Goal: Transaction & Acquisition: Purchase product/service

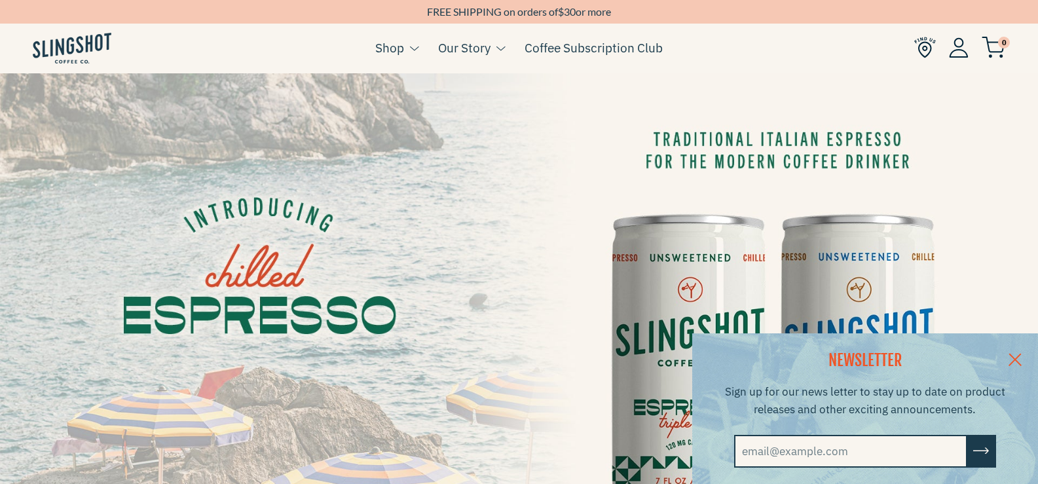
click at [1029, 354] on link at bounding box center [1015, 358] width 46 height 50
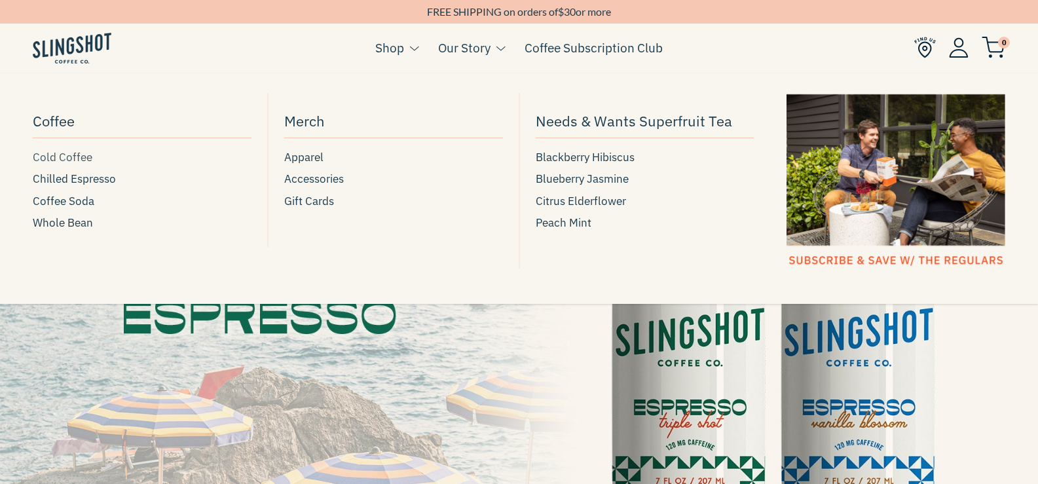
click at [60, 155] on span "Cold Coffee" at bounding box center [63, 158] width 60 height 18
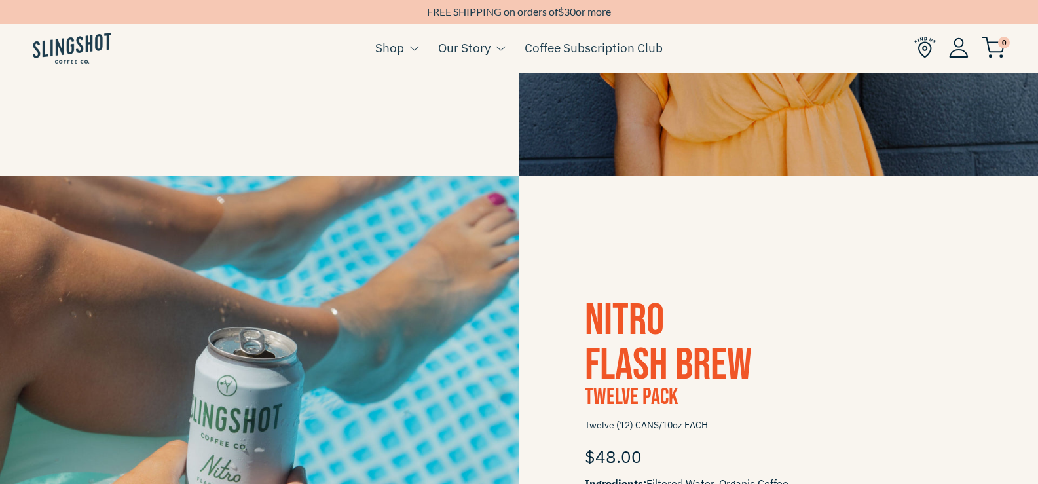
scroll to position [655, 0]
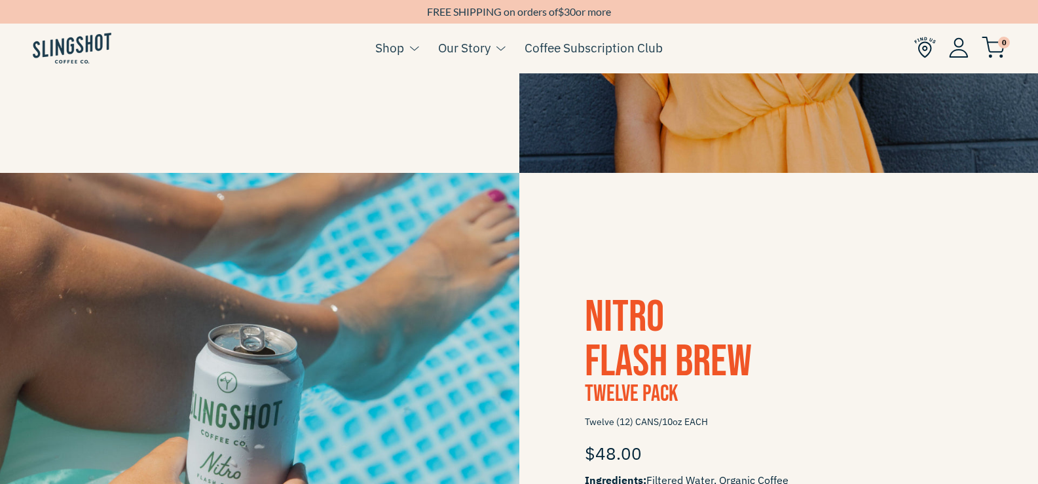
drag, startPoint x: 358, startPoint y: 316, endPoint x: 848, endPoint y: 296, distance: 489.8
click at [848, 296] on h3 "Nitro Flash Brew" at bounding box center [779, 339] width 388 height 89
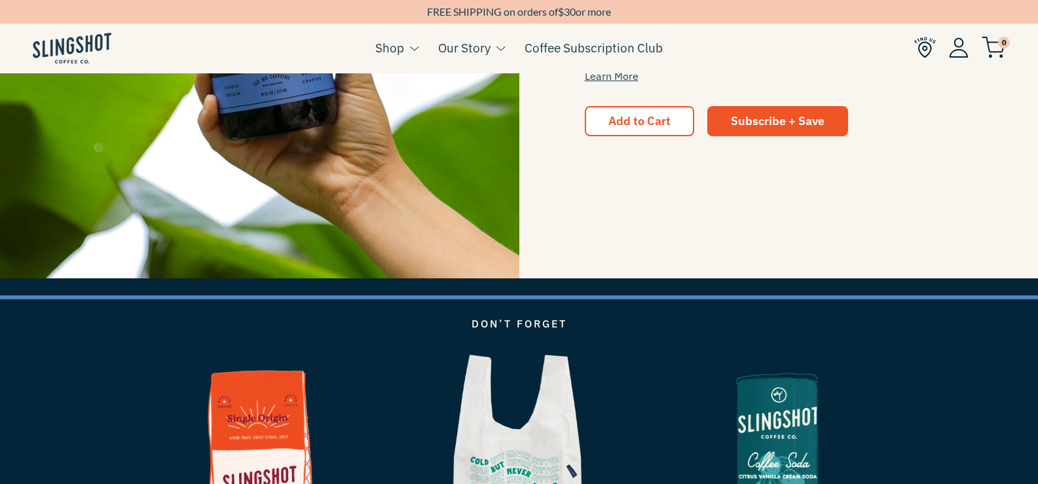
scroll to position [2242, 0]
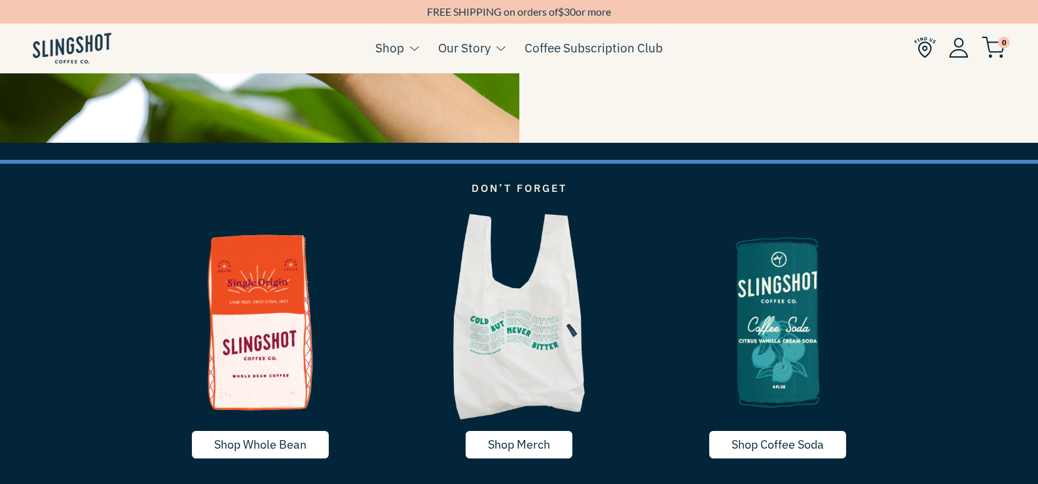
drag, startPoint x: 565, startPoint y: 336, endPoint x: 600, endPoint y: 326, distance: 36.9
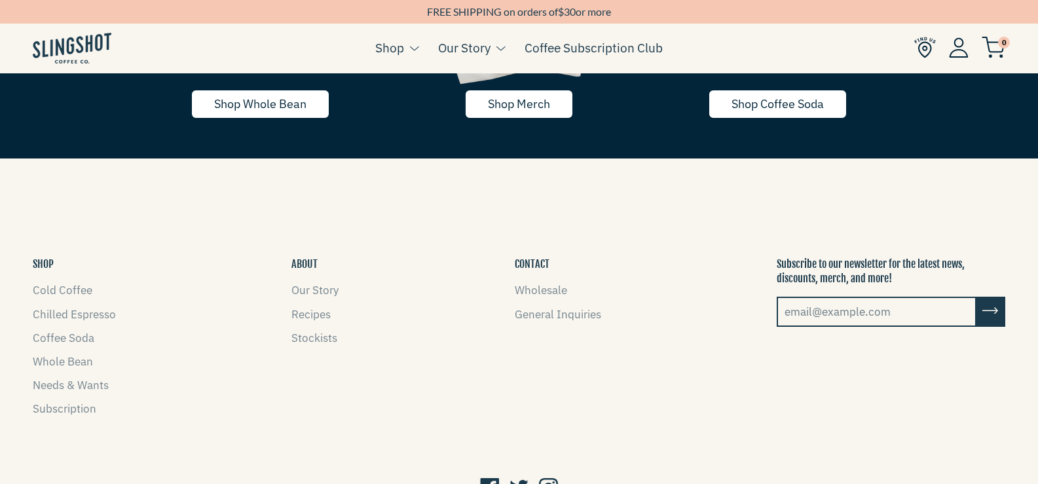
scroll to position [2619, 0]
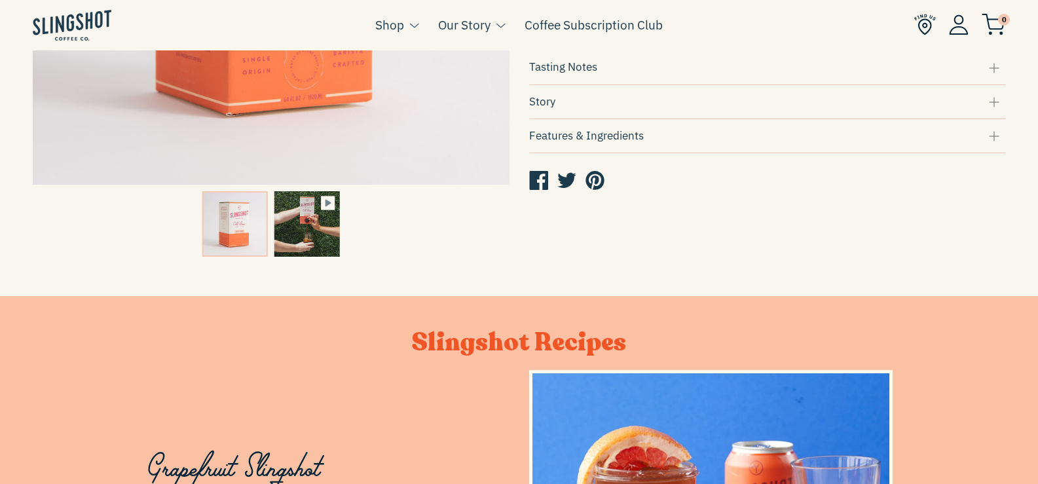
scroll to position [393, 0]
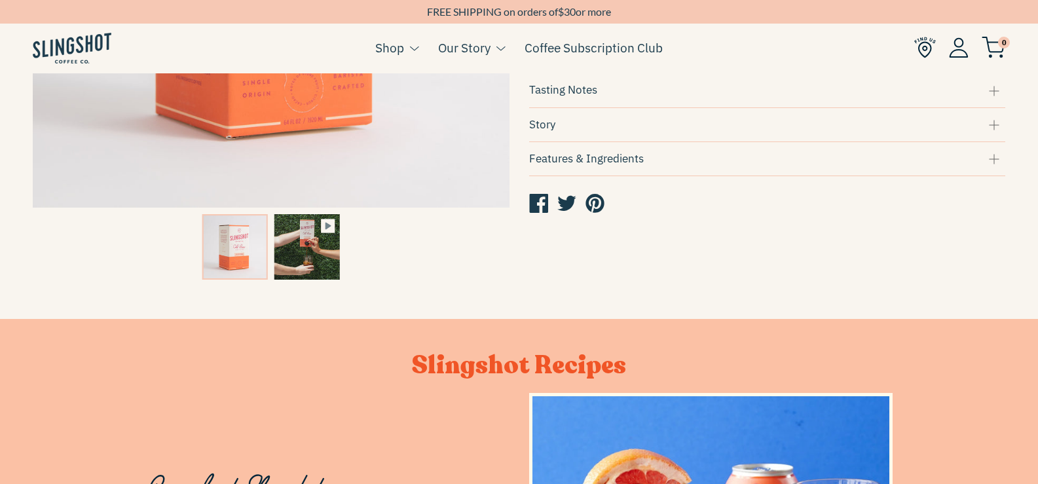
click at [538, 125] on div "Story" at bounding box center [767, 125] width 477 height 18
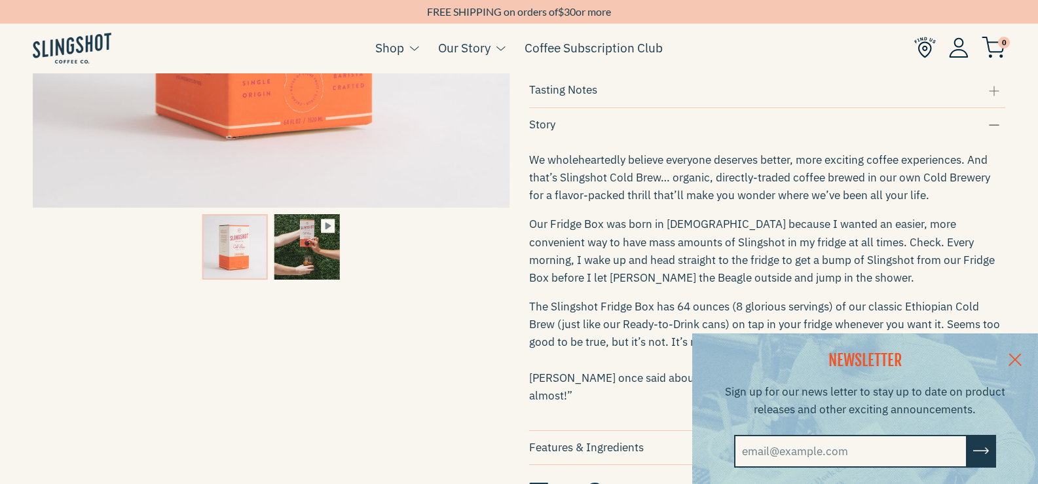
click at [1029, 358] on link at bounding box center [1015, 358] width 46 height 50
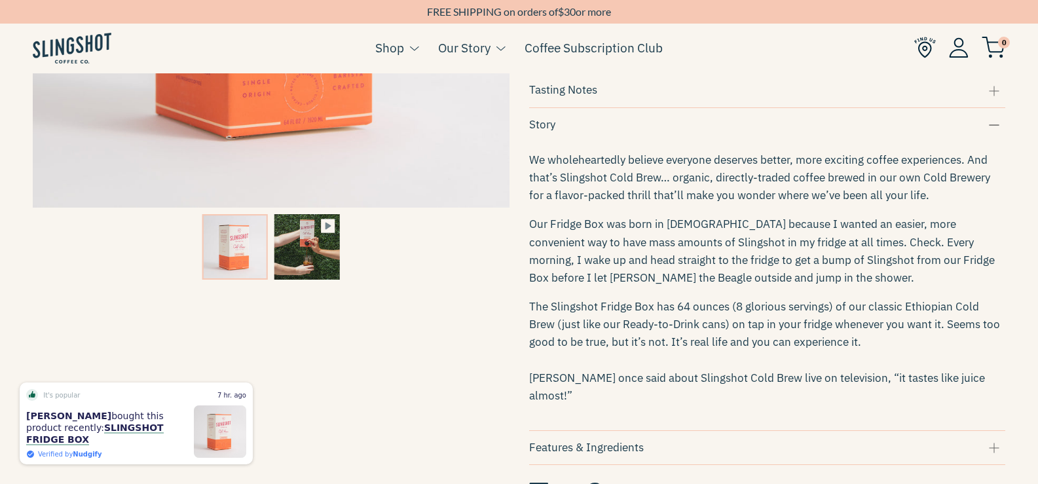
click at [305, 251] on img at bounding box center [307, 247] width 66 height 66
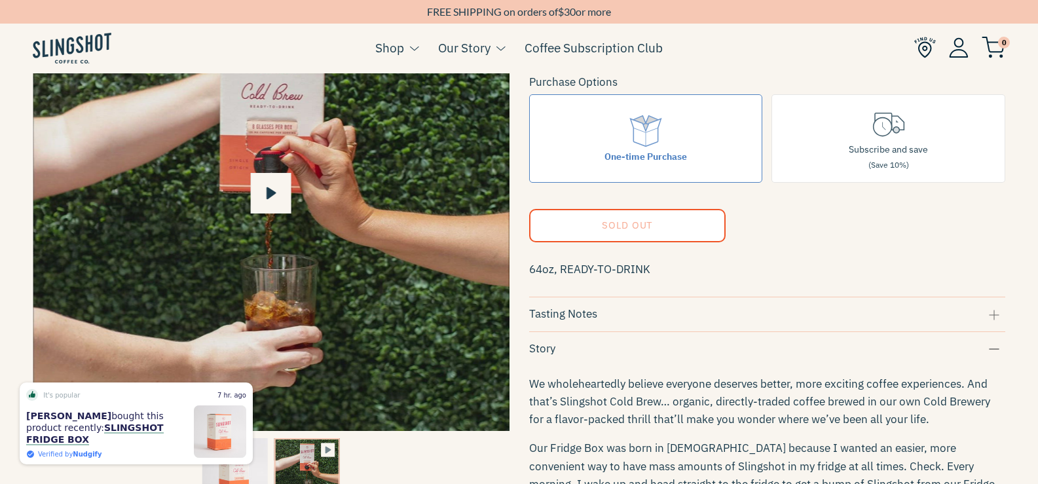
scroll to position [66, 0]
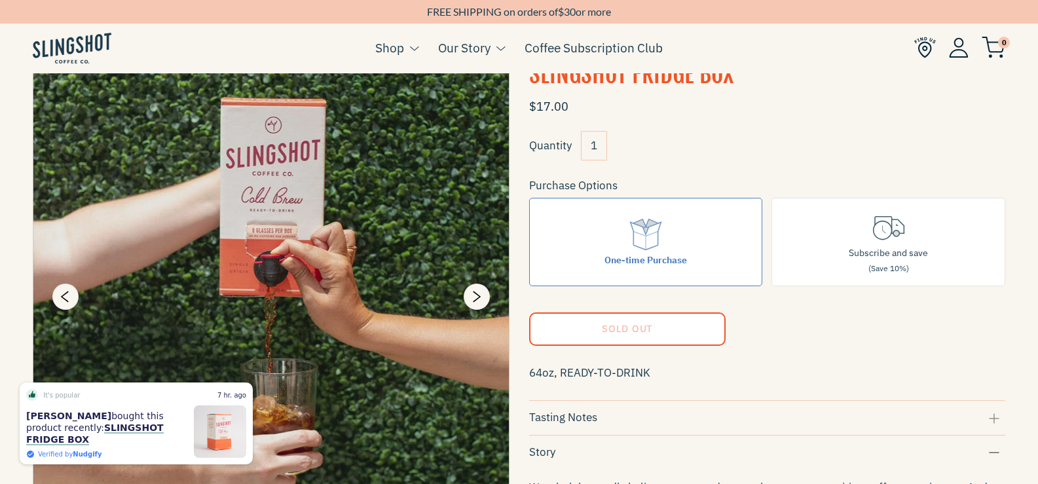
click at [261, 290] on div at bounding box center [271, 296] width 477 height 477
click at [273, 301] on div at bounding box center [271, 296] width 477 height 477
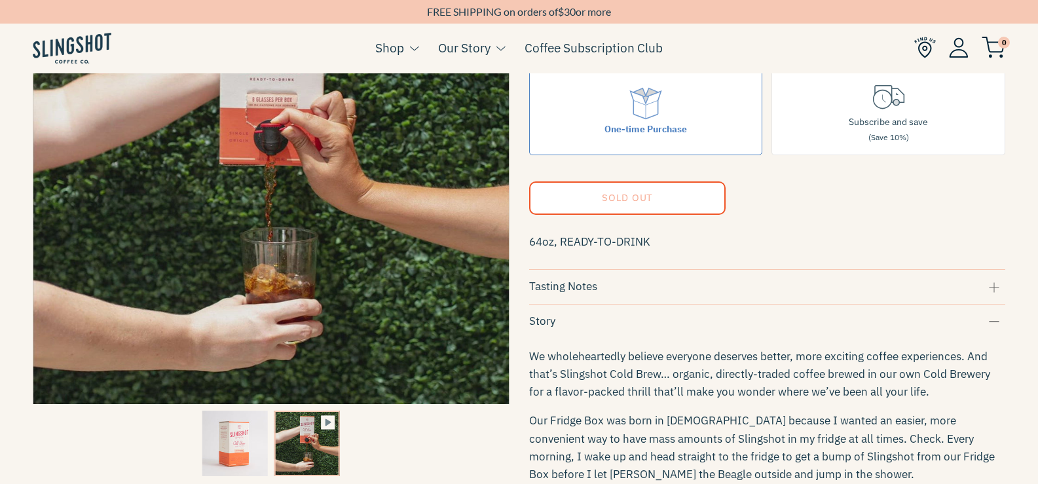
click at [234, 432] on img at bounding box center [235, 444] width 66 height 66
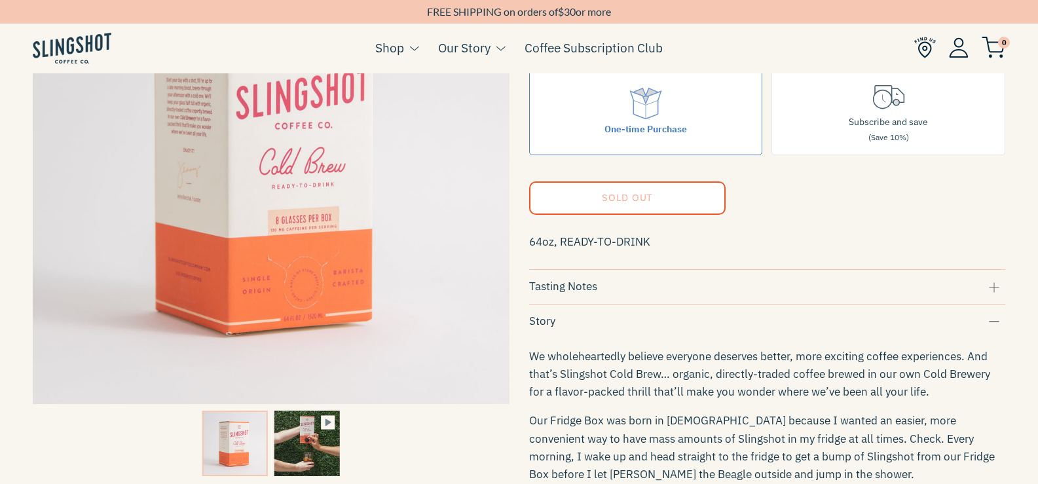
scroll to position [154, 0]
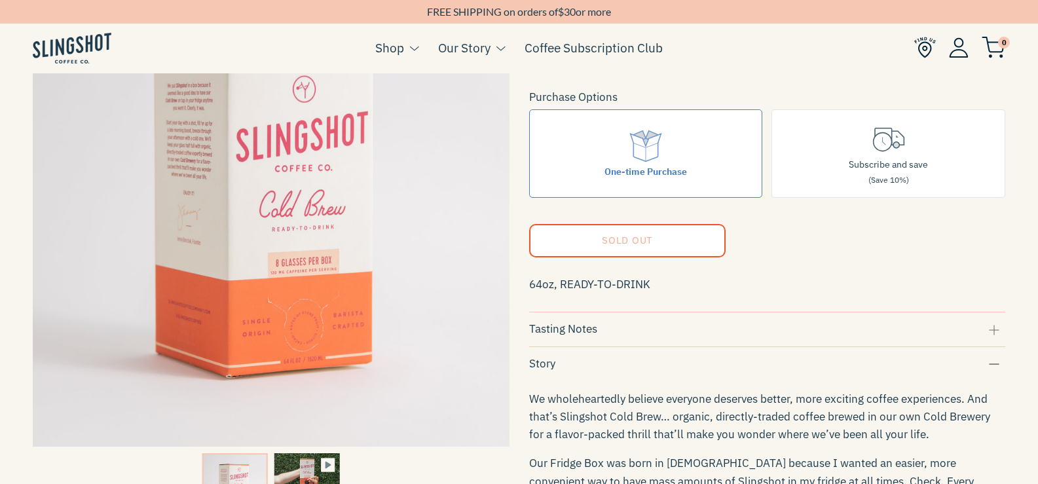
type input "100"
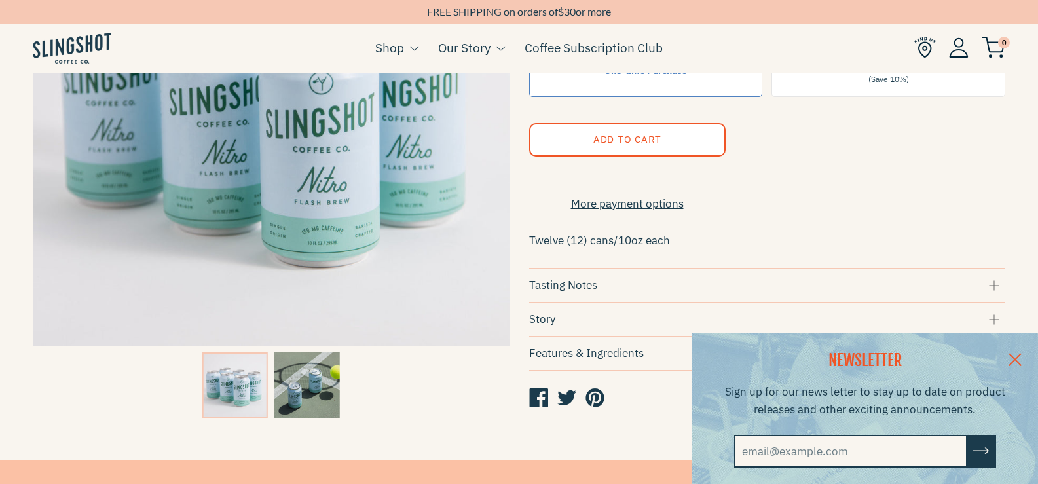
scroll to position [262, 0]
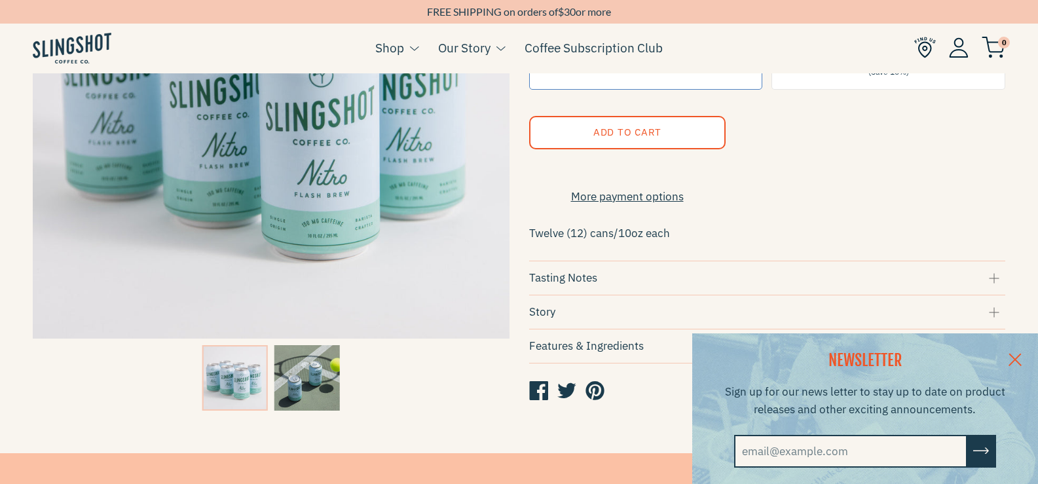
click at [592, 316] on div "Story" at bounding box center [767, 312] width 477 height 18
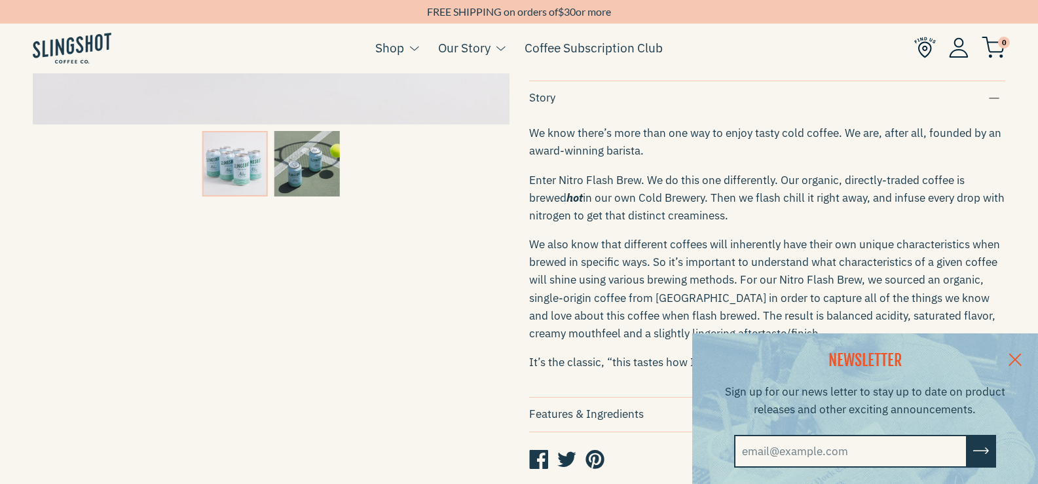
scroll to position [524, 0]
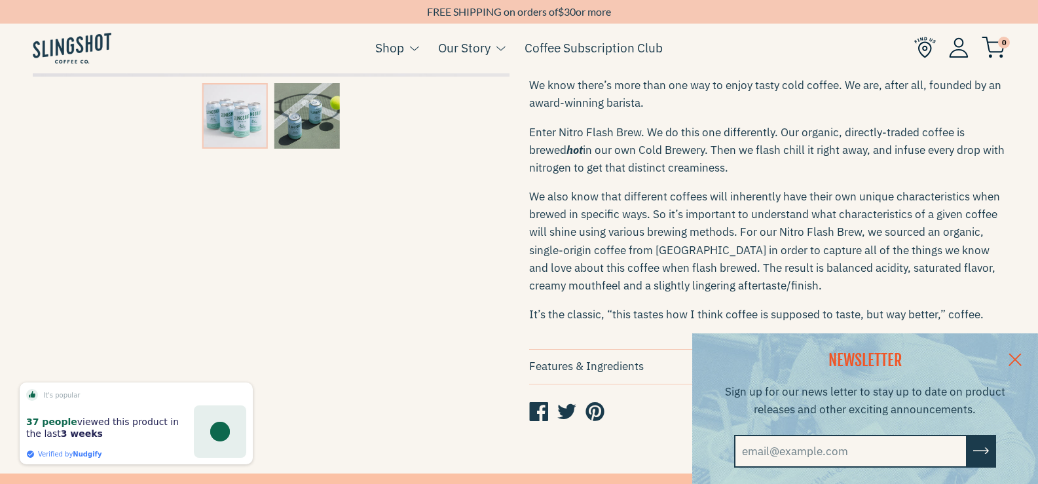
click at [1022, 353] on link at bounding box center [1015, 358] width 46 height 50
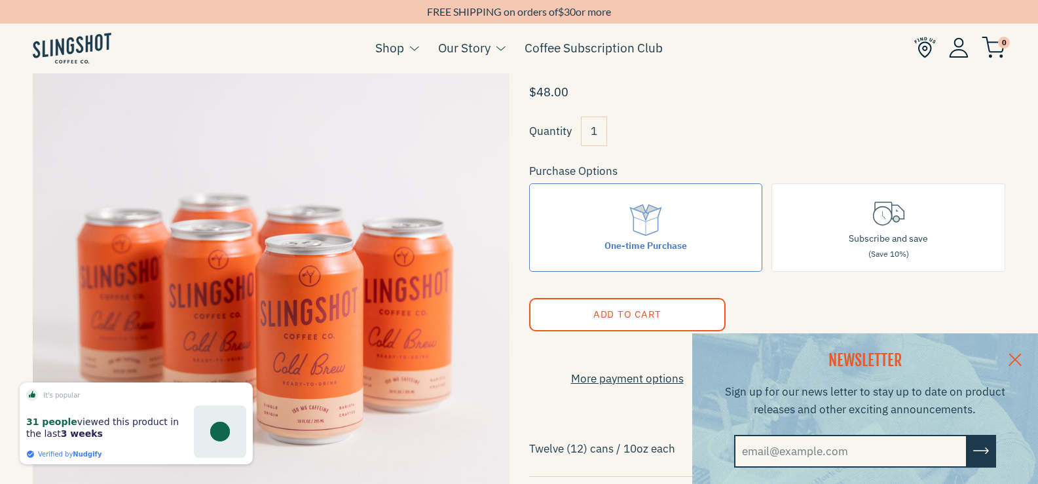
scroll to position [328, 0]
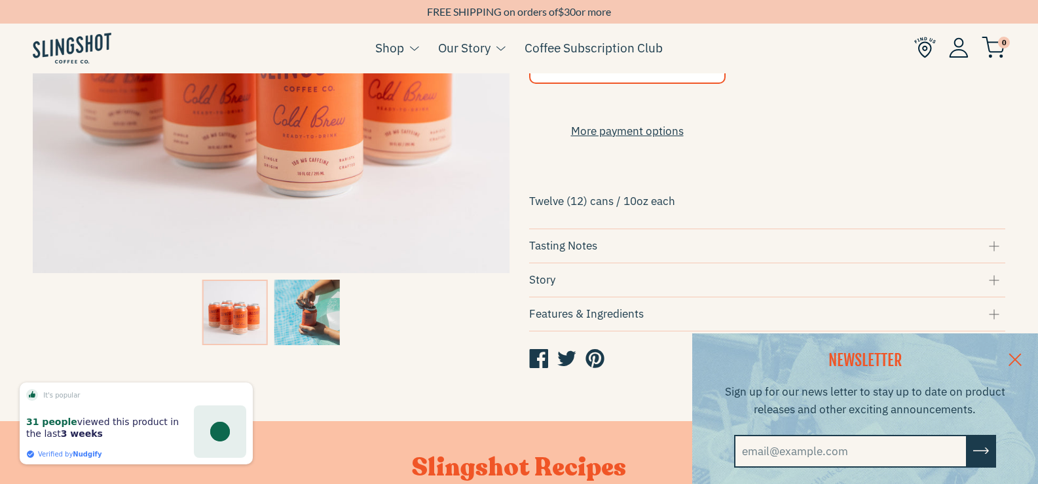
click at [581, 282] on div "Story" at bounding box center [767, 280] width 477 height 18
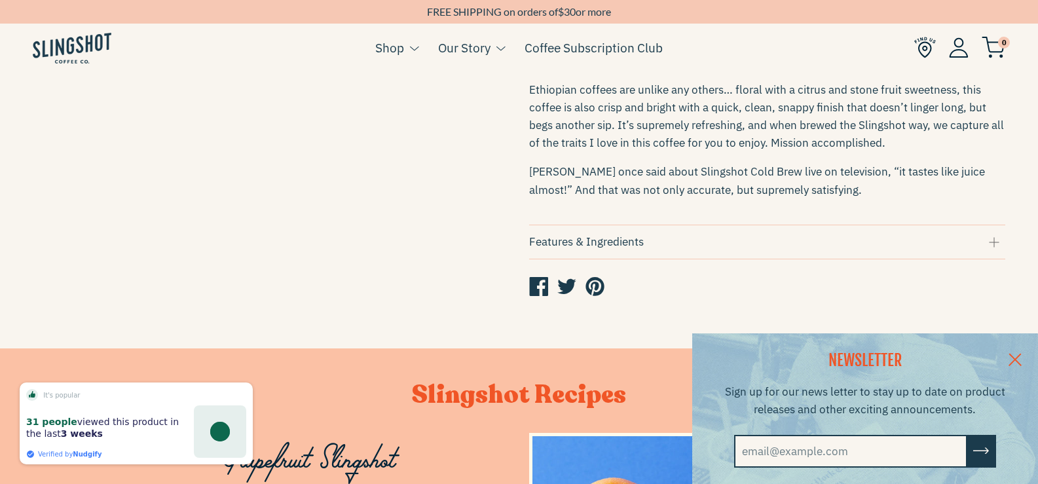
scroll to position [721, 0]
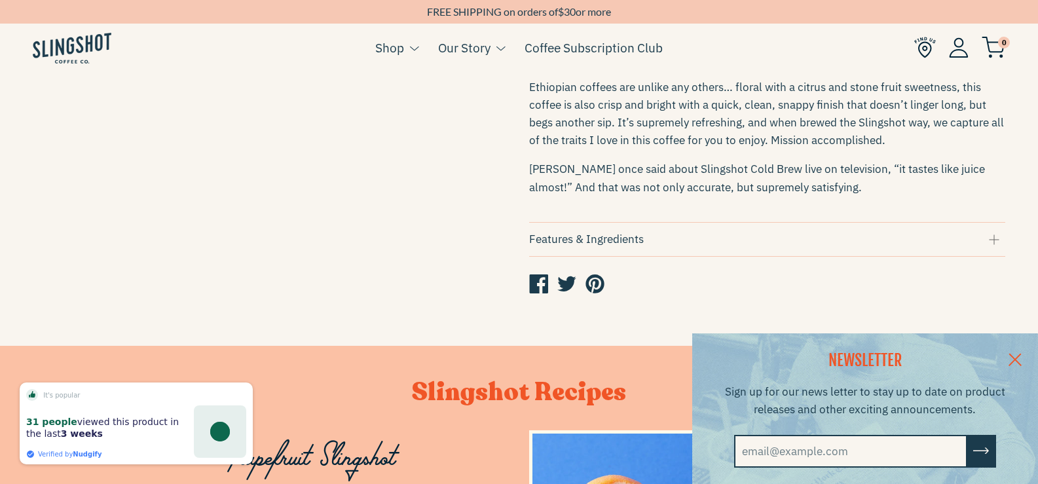
click at [1022, 350] on link at bounding box center [1015, 358] width 46 height 50
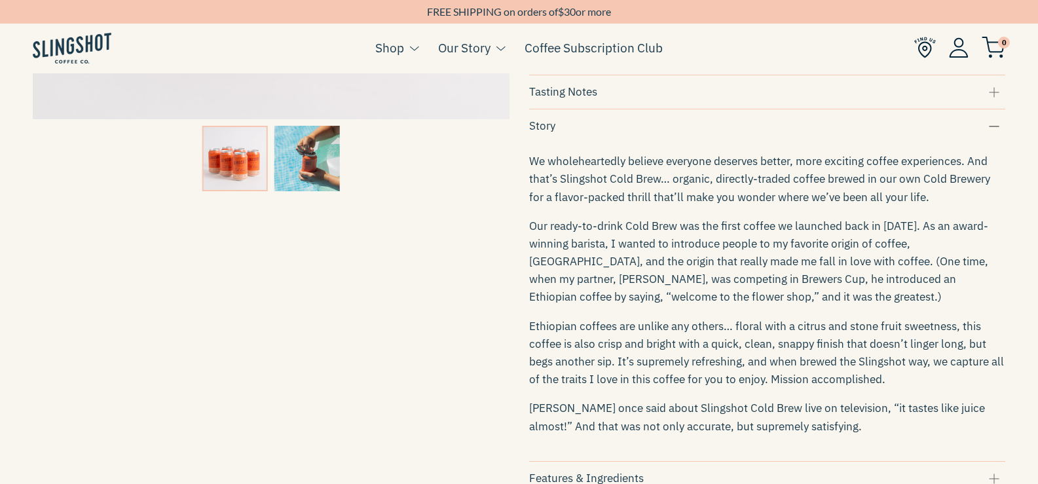
scroll to position [459, 0]
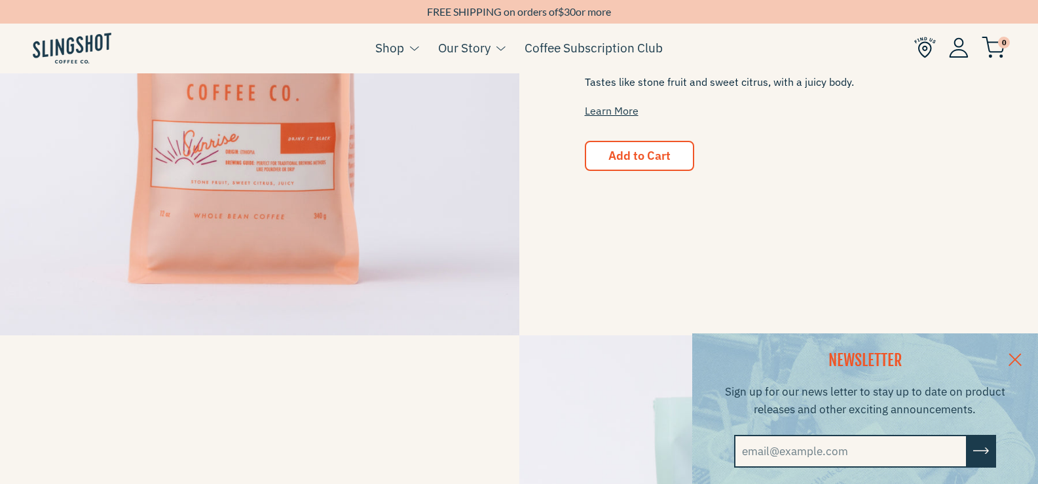
scroll to position [1310, 0]
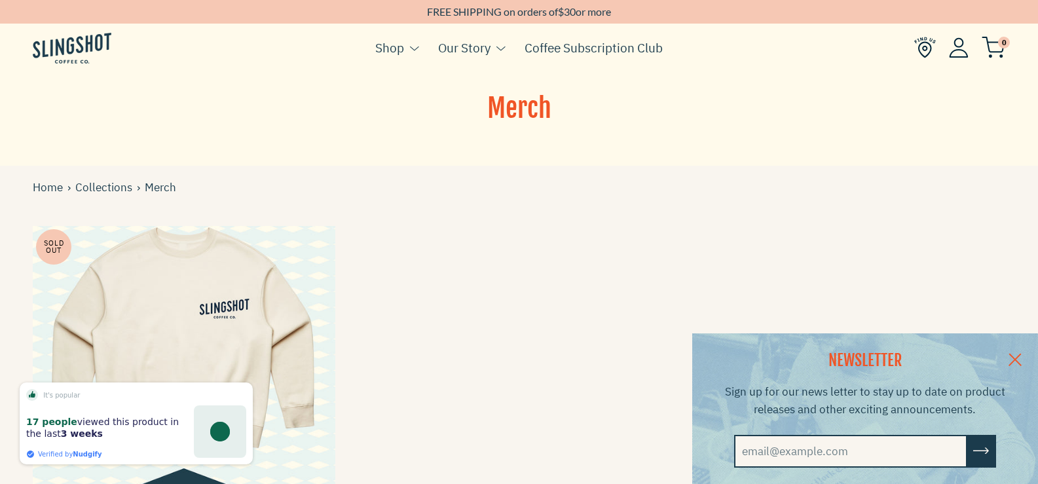
click at [219, 330] on span at bounding box center [184, 377] width 303 height 303
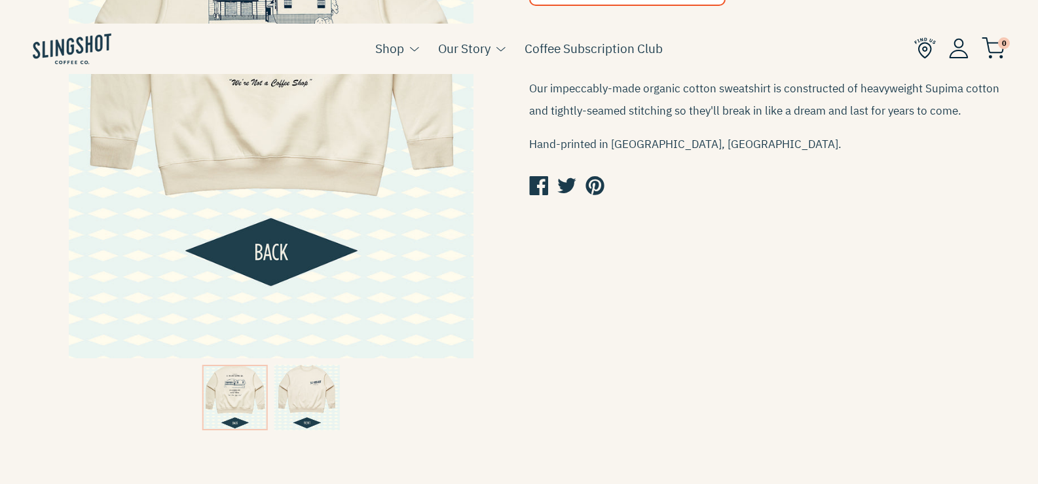
scroll to position [262, 0]
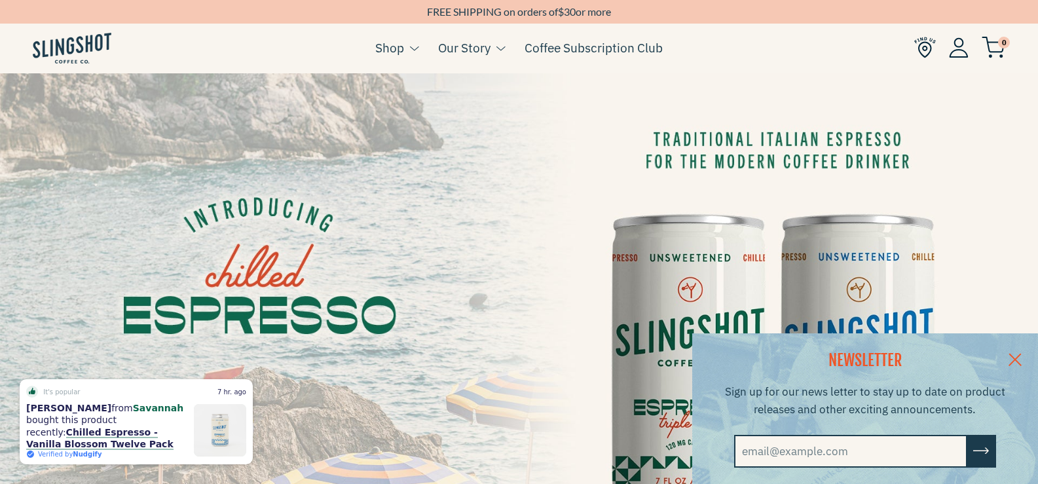
click at [771, 44] on ul "Cart ( 0 ) Shop Coffee Cold Coffee Chilled Espresso Coffee Soda Whole Bean Merch" at bounding box center [519, 48] width 1038 height 50
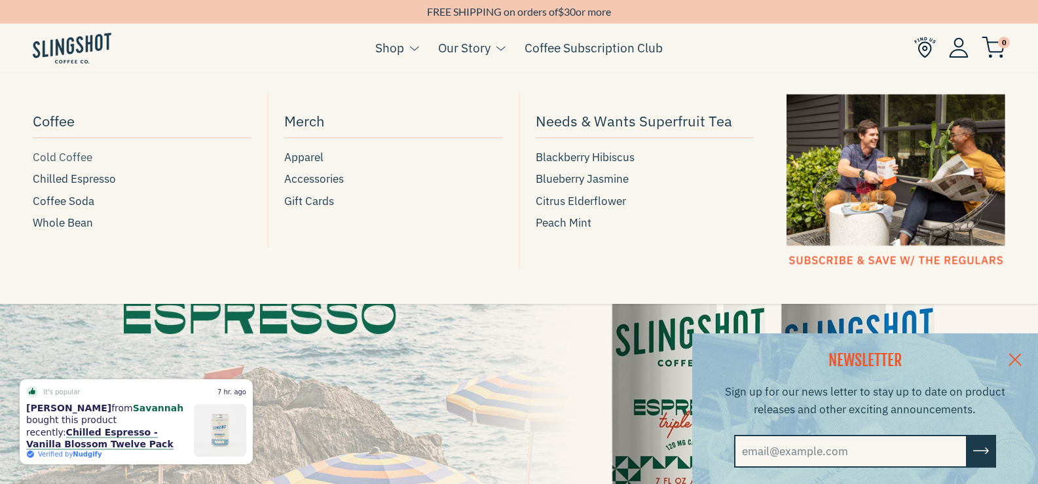
click at [61, 155] on span "Cold Coffee" at bounding box center [63, 158] width 60 height 18
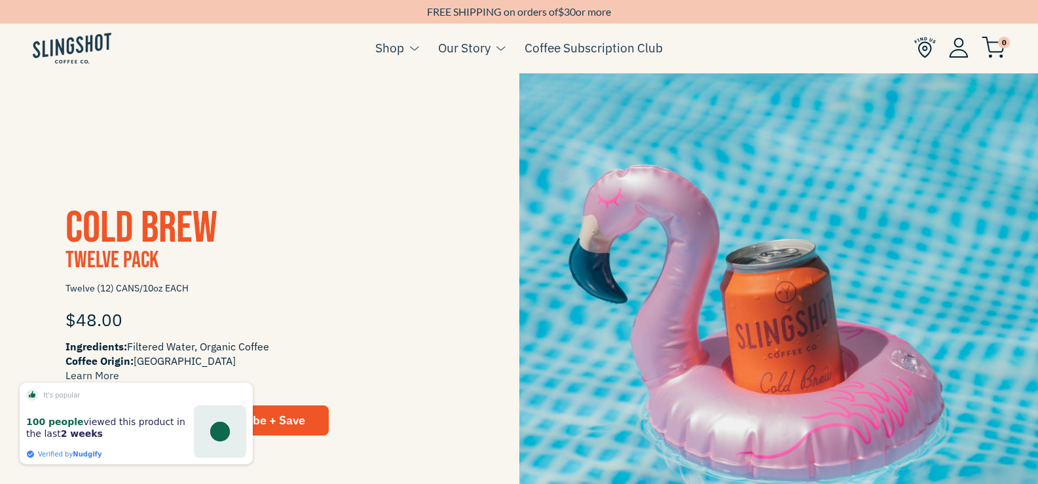
scroll to position [1245, 0]
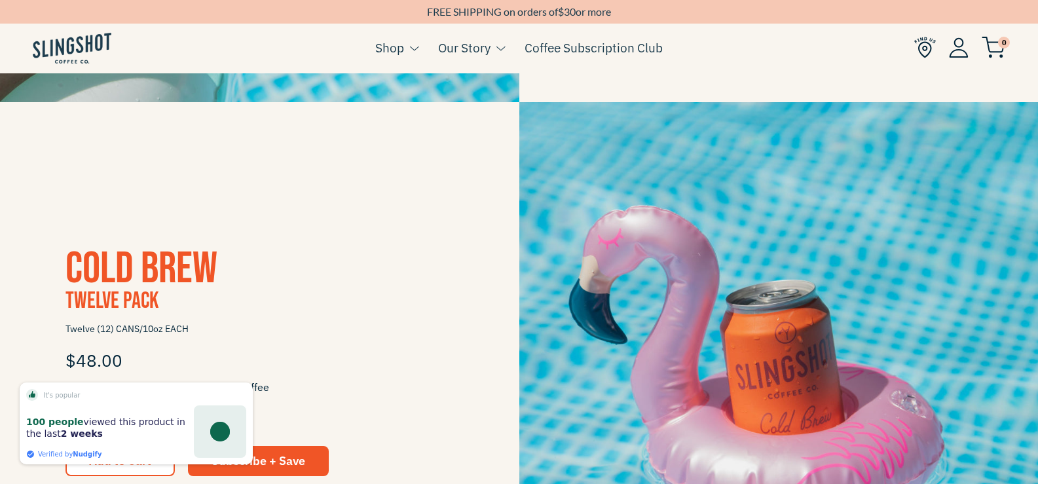
click at [763, 266] on img at bounding box center [778, 361] width 519 height 519
